Goal: Information Seeking & Learning: Check status

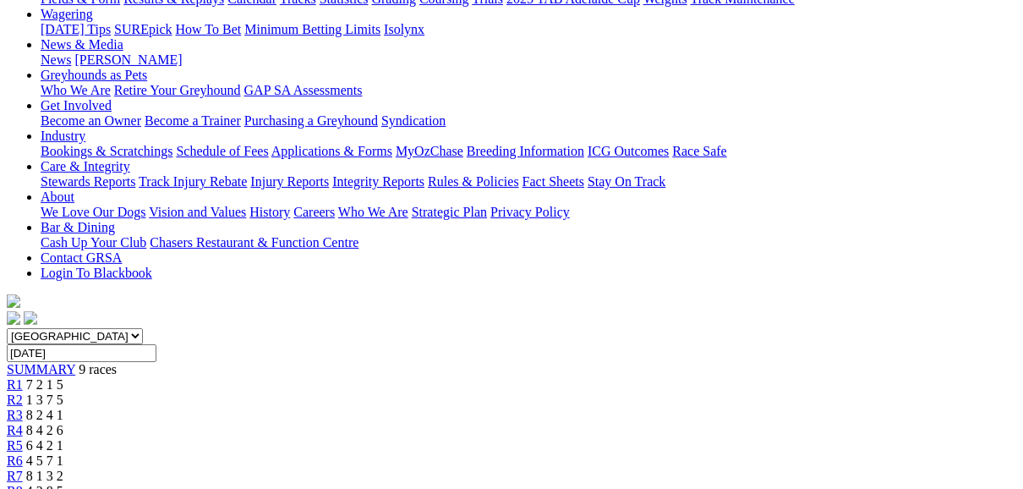
scroll to position [203, 0]
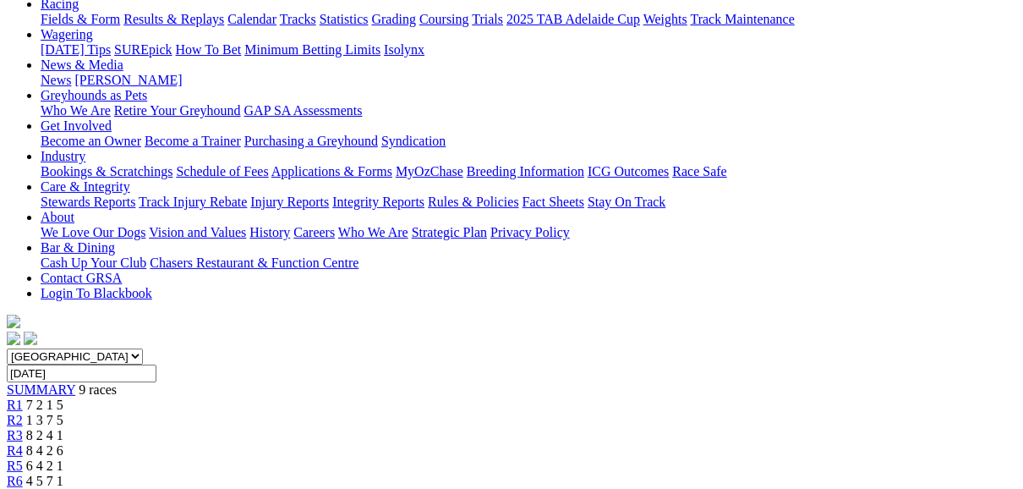
click at [23, 413] on span "R2" at bounding box center [15, 420] width 16 height 14
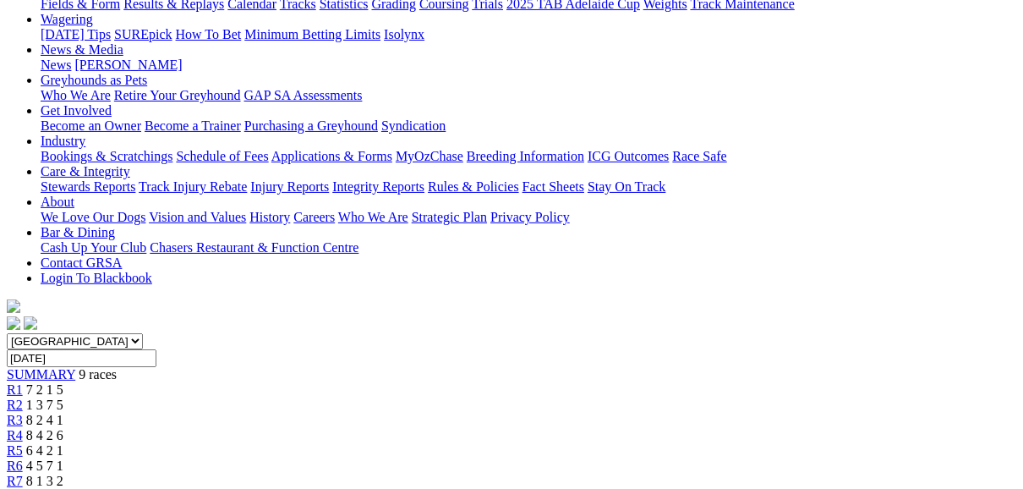
scroll to position [203, 0]
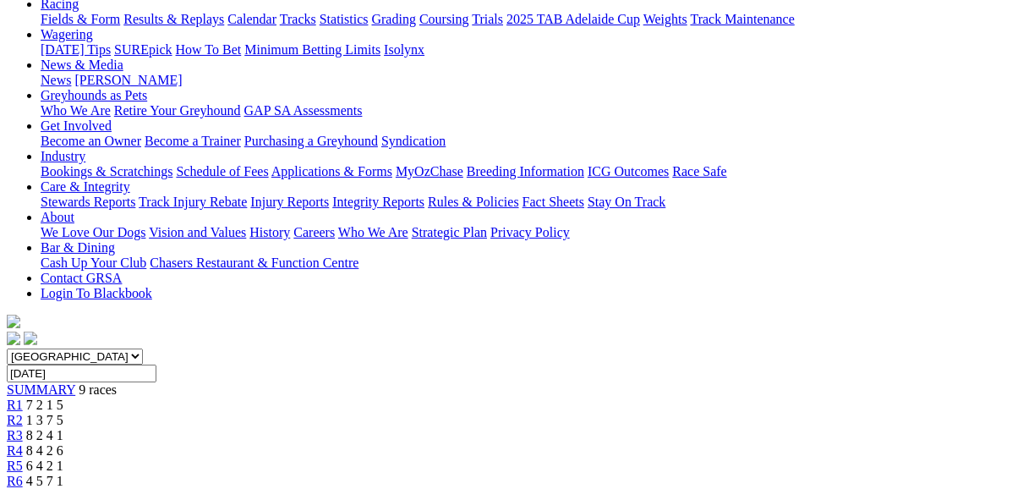
click at [23, 428] on span "R3" at bounding box center [15, 435] width 16 height 14
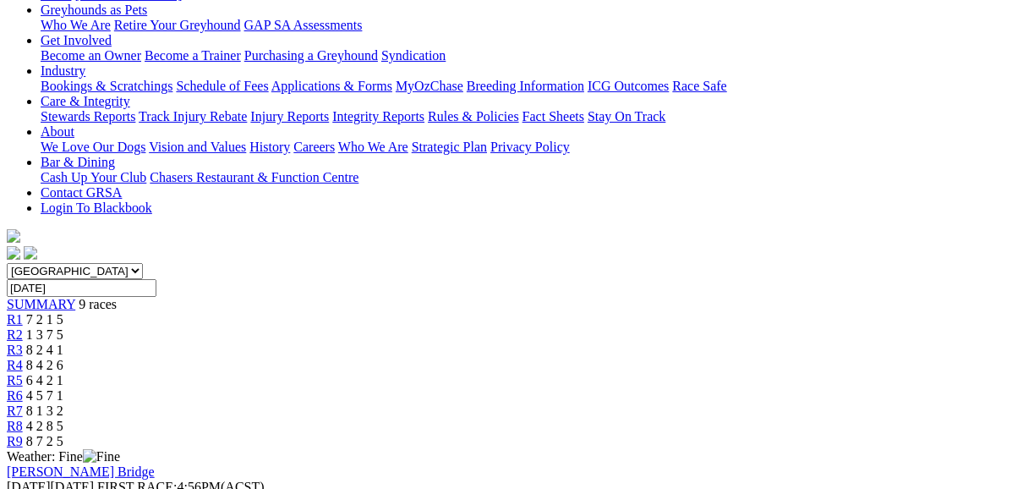
scroll to position [203, 0]
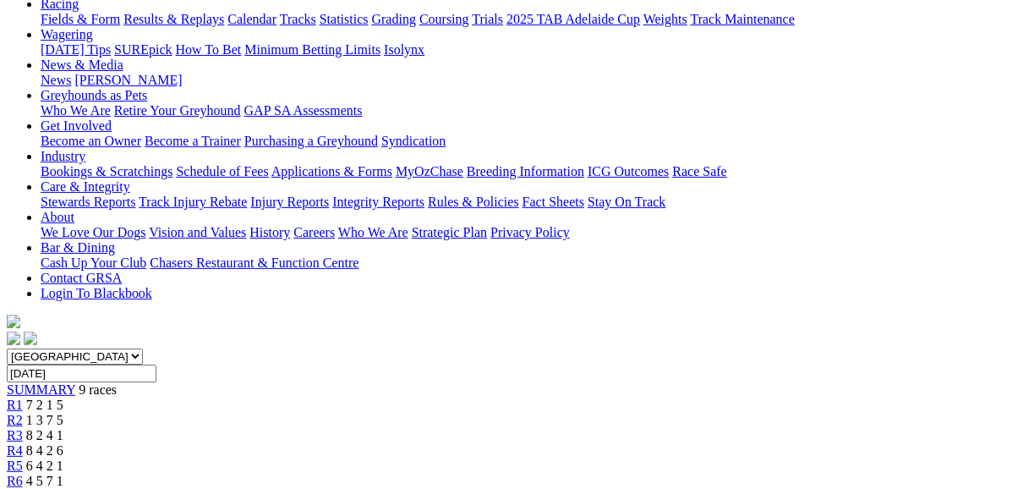
click at [23, 443] on span "R4" at bounding box center [15, 450] width 16 height 14
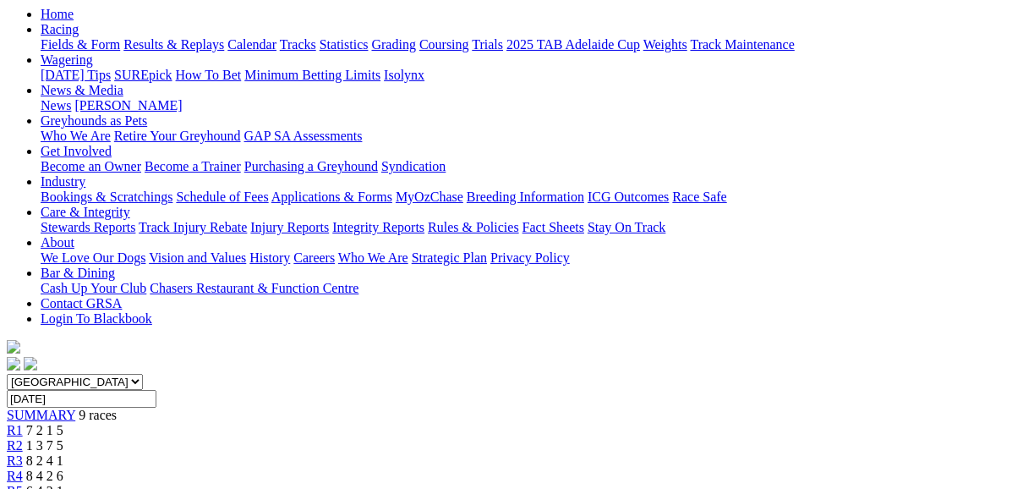
scroll to position [135, 0]
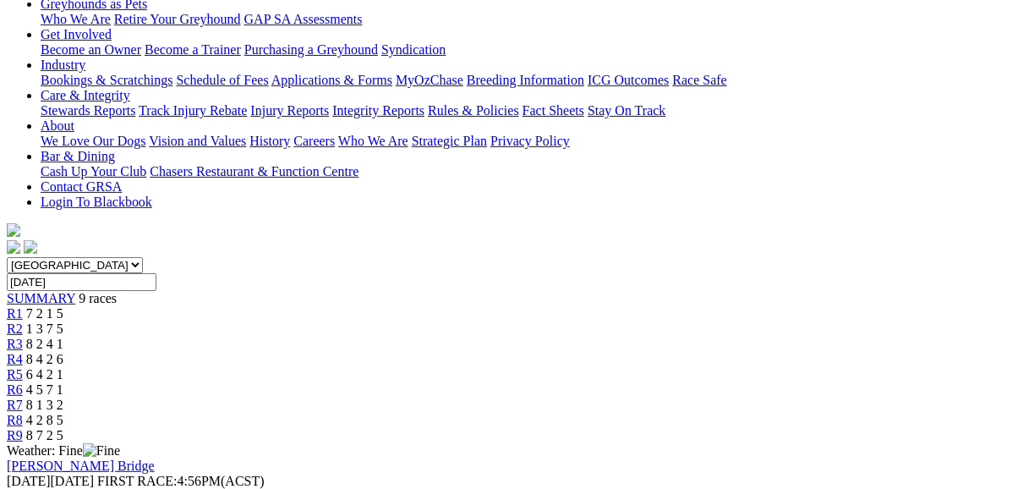
scroll to position [203, 0]
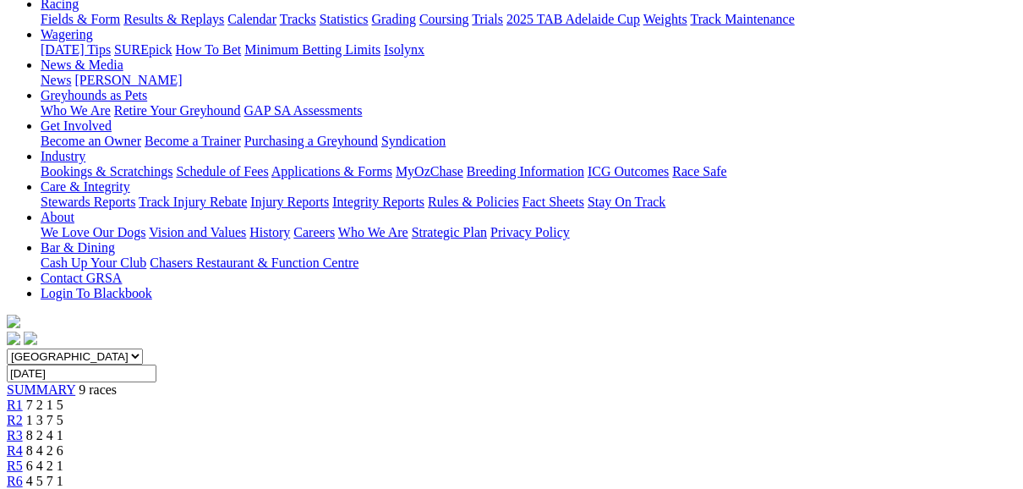
click at [23, 474] on span "R6" at bounding box center [15, 481] width 16 height 14
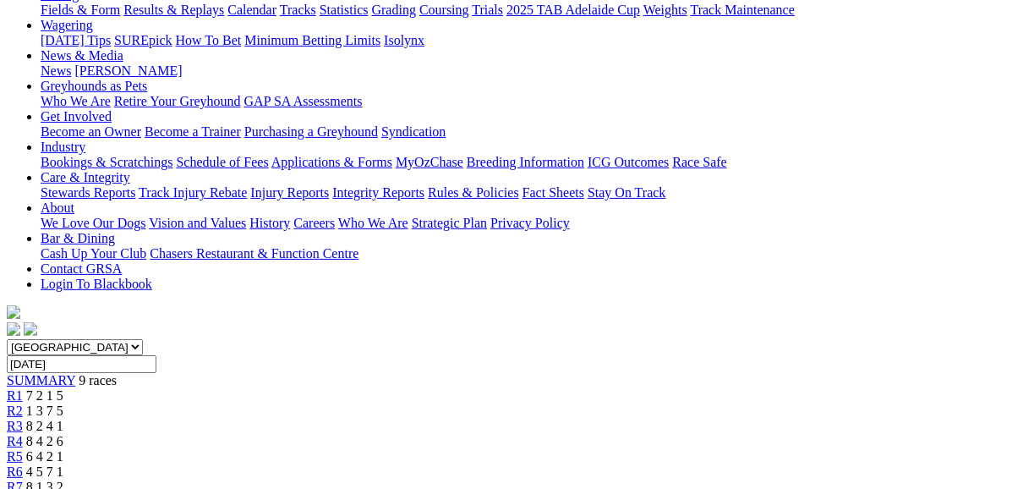
scroll to position [135, 0]
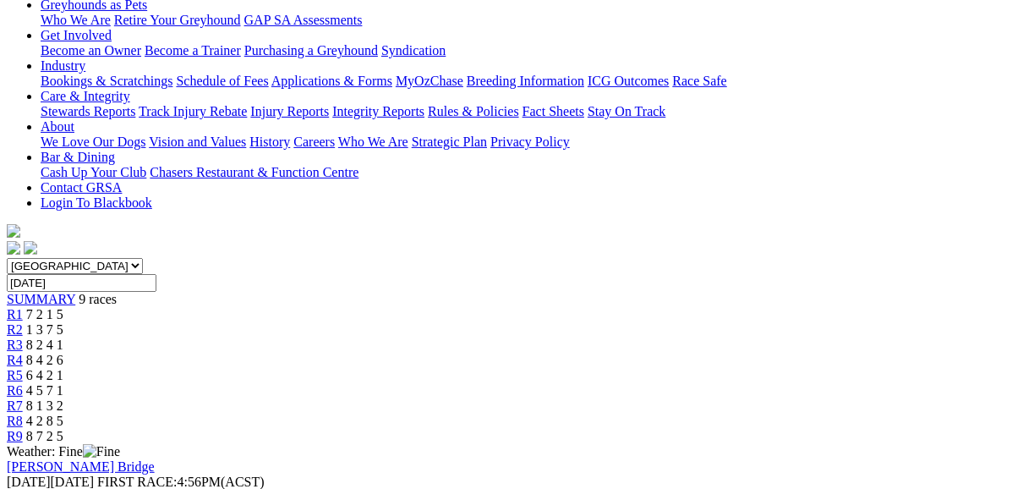
scroll to position [271, 0]
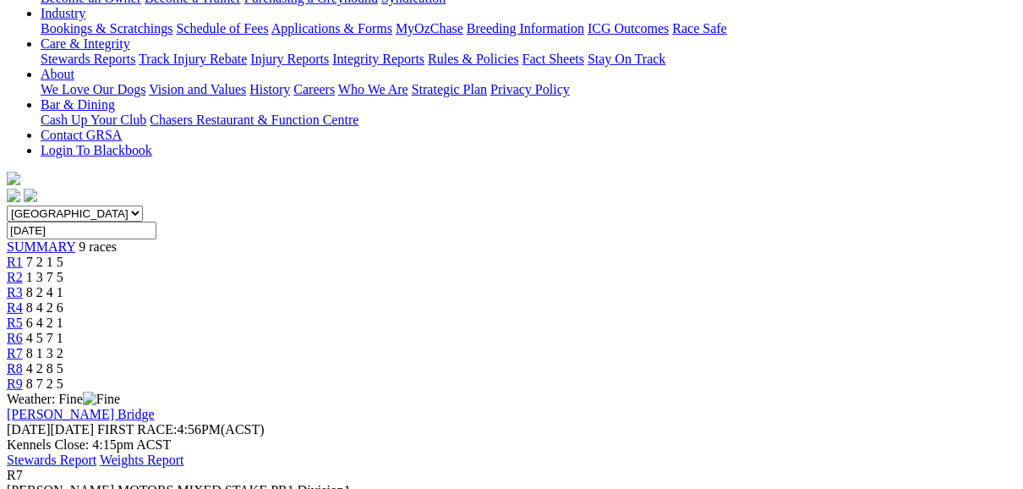
scroll to position [135, 0]
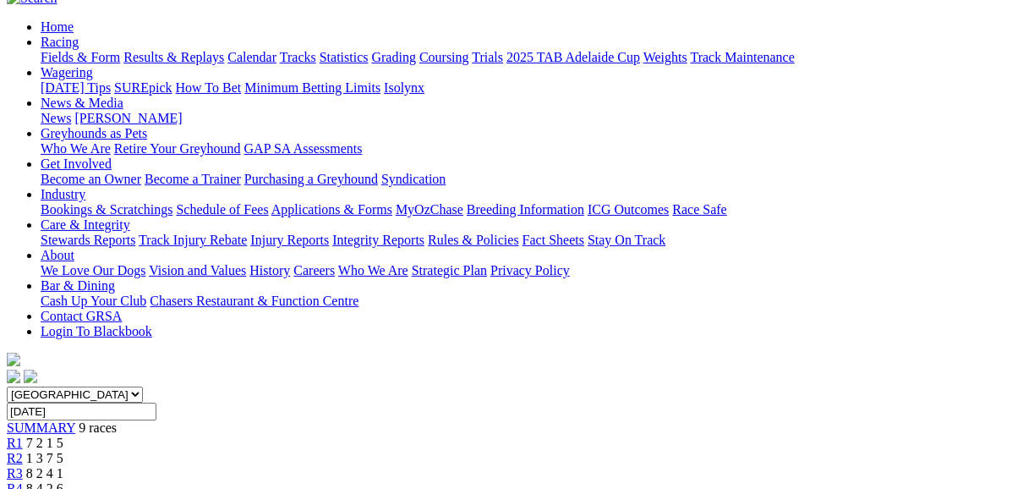
scroll to position [135, 0]
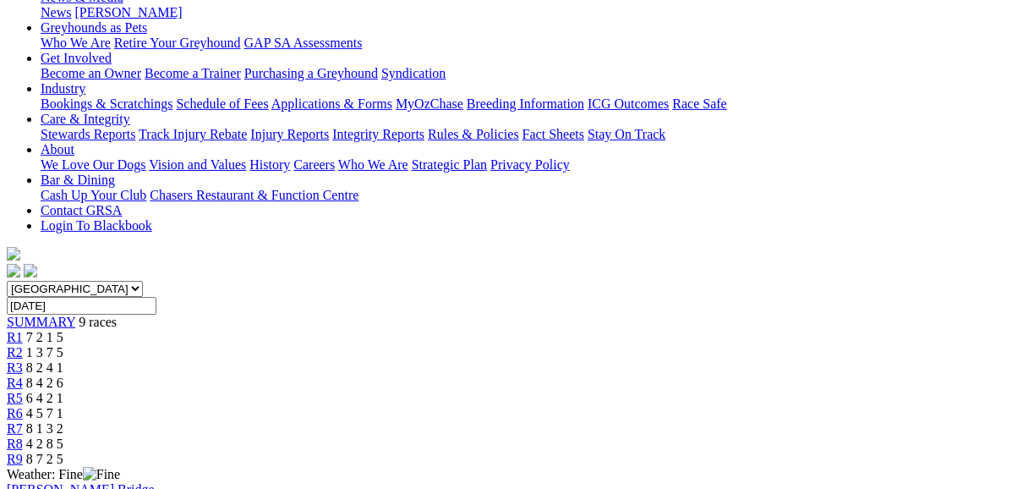
scroll to position [338, 0]
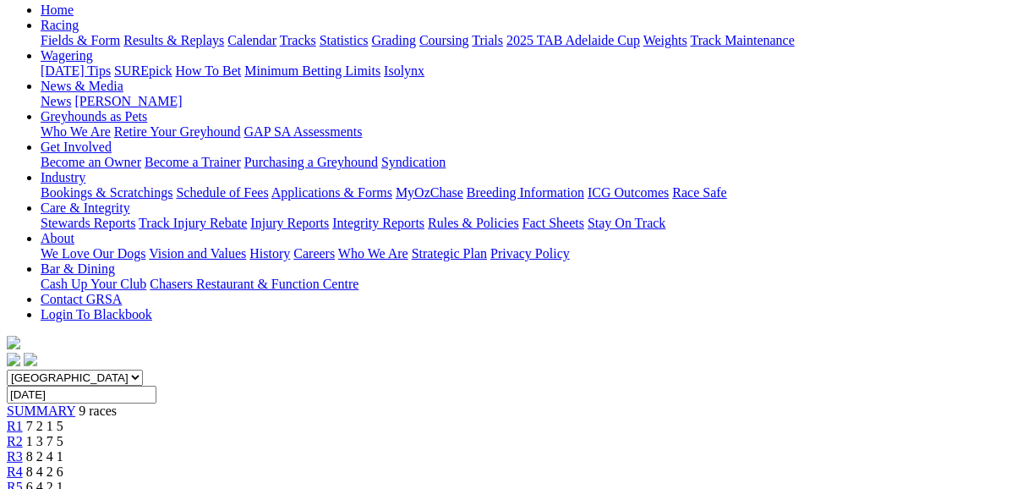
scroll to position [135, 0]
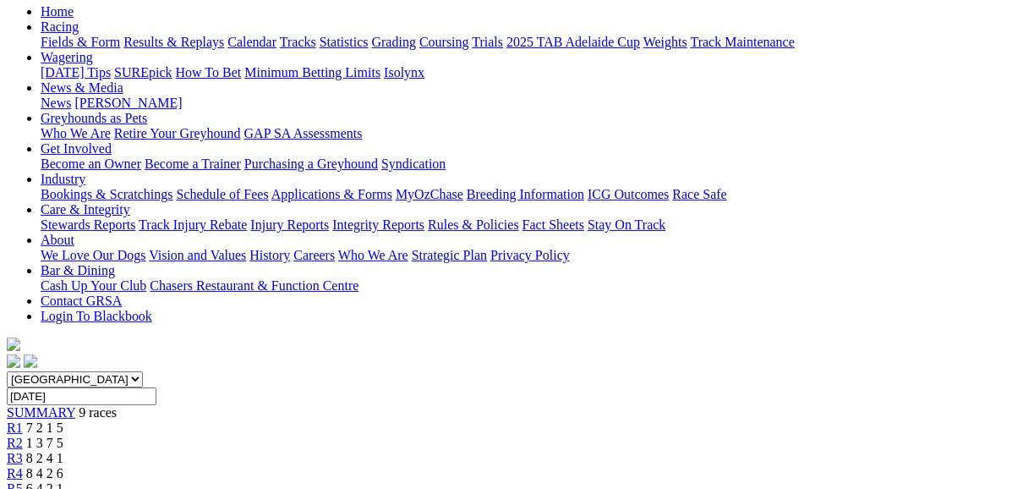
scroll to position [135, 0]
